Goal: Navigation & Orientation: Find specific page/section

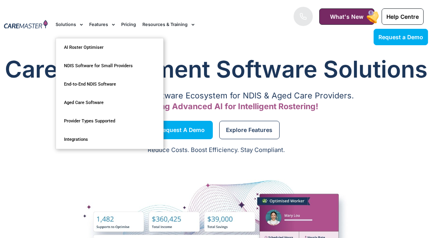
click at [79, 25] on span "Menu" at bounding box center [79, 24] width 7 height 12
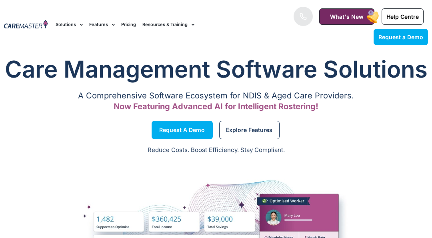
click at [79, 25] on span "Menu" at bounding box center [79, 24] width 7 height 12
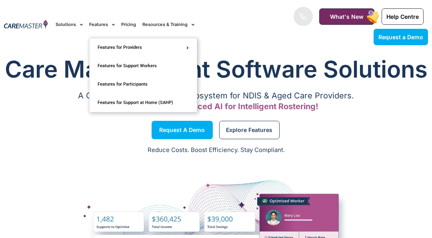
click at [103, 24] on link "Features" at bounding box center [102, 24] width 26 height 27
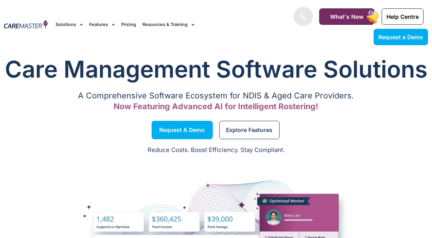
click at [103, 24] on link "Features" at bounding box center [102, 24] width 26 height 27
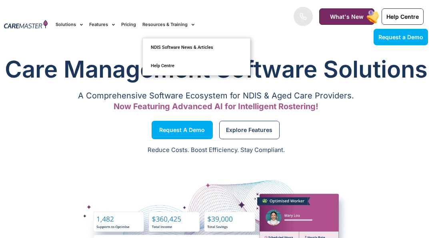
click at [170, 25] on link "Resources & Training" at bounding box center [168, 24] width 52 height 27
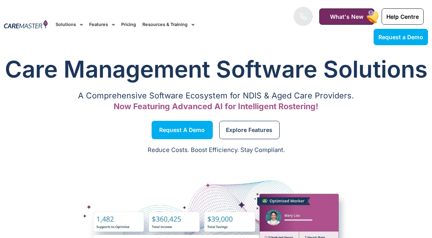
click at [170, 25] on link "Resources & Training" at bounding box center [168, 24] width 52 height 27
